Goal: Transaction & Acquisition: Purchase product/service

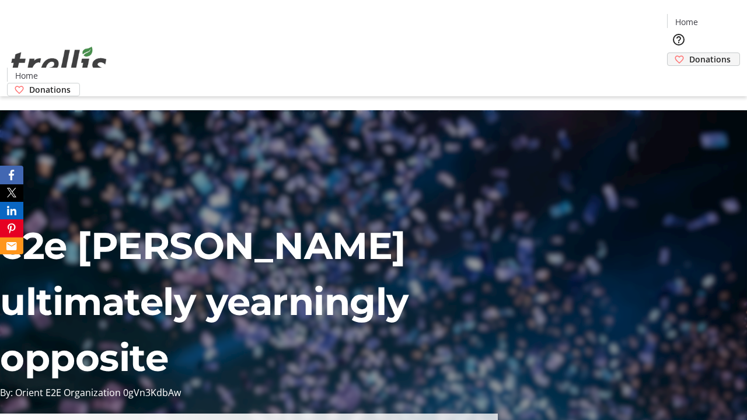
click at [689, 53] on span "Donations" at bounding box center [709, 59] width 41 height 12
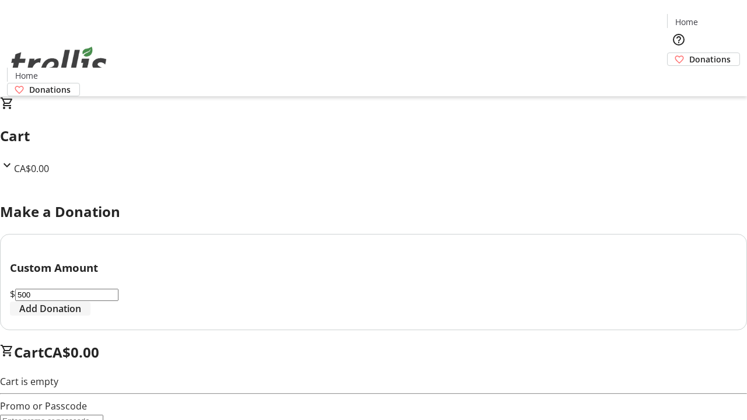
type input "500"
click at [81, 316] on span "Add Donation" at bounding box center [50, 309] width 62 height 14
